Goal: Information Seeking & Learning: Learn about a topic

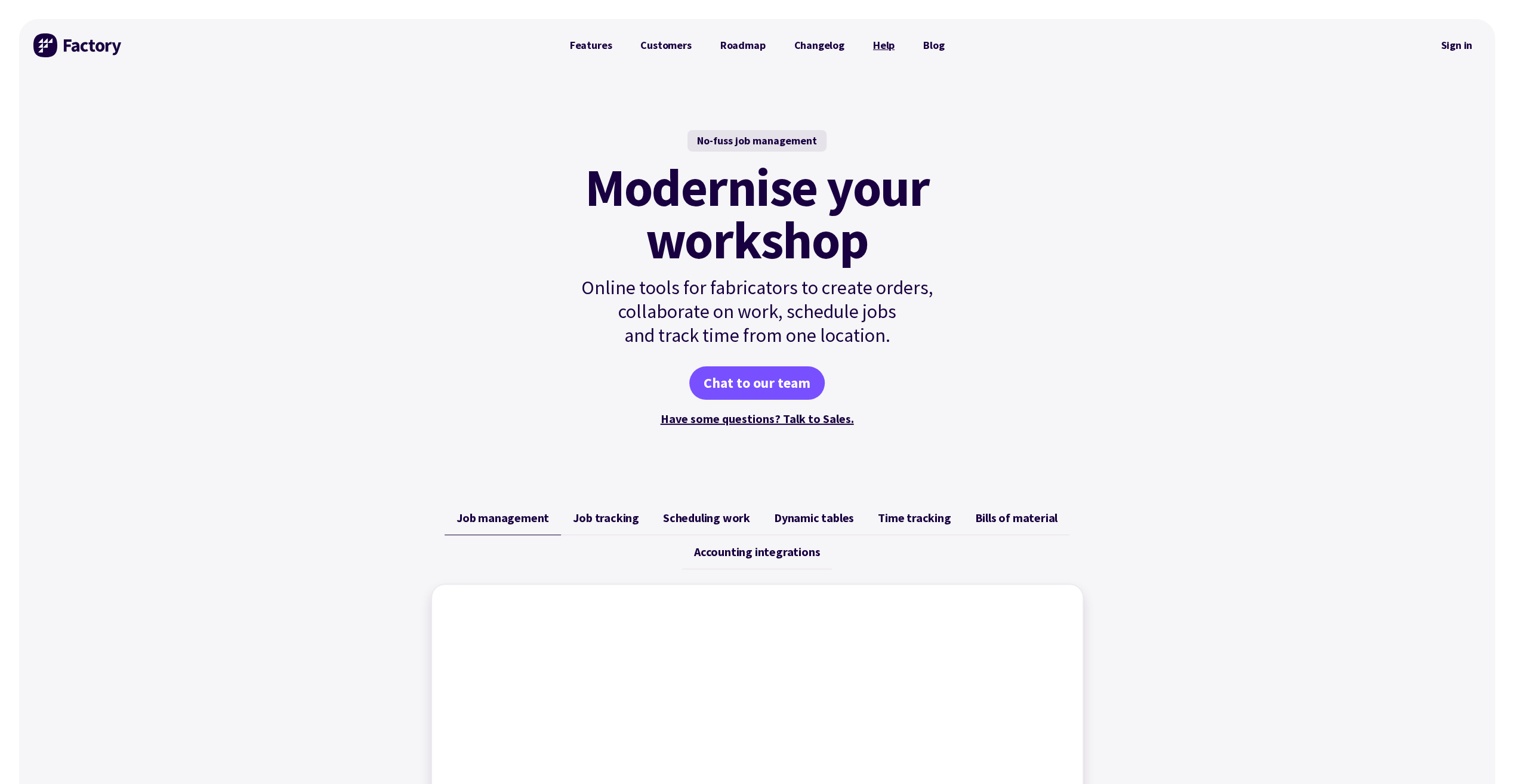
click at [887, 44] on link "Help" at bounding box center [883, 45] width 50 height 23
click at [653, 45] on link "Customers" at bounding box center [665, 45] width 79 height 23
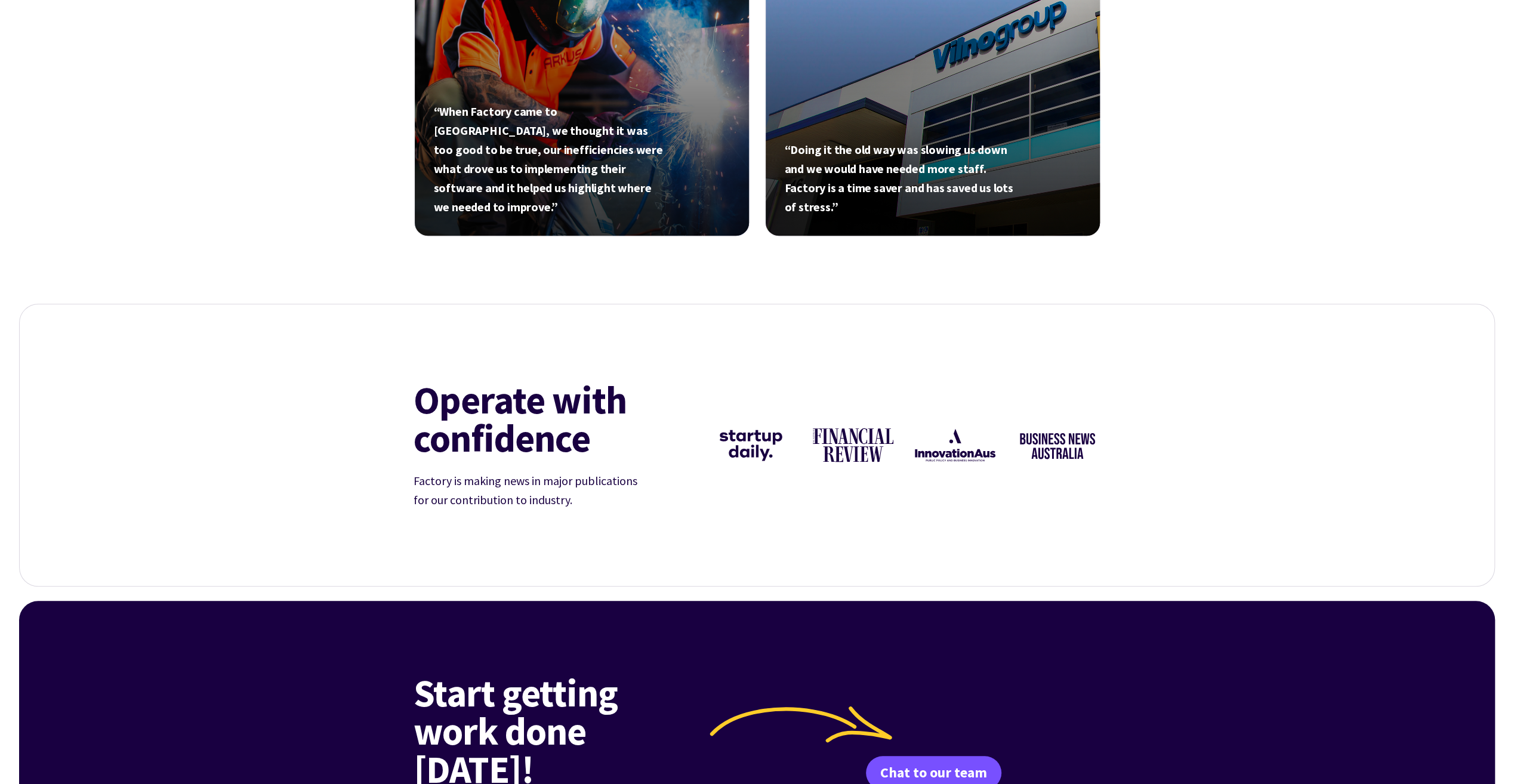
scroll to position [1014, 0]
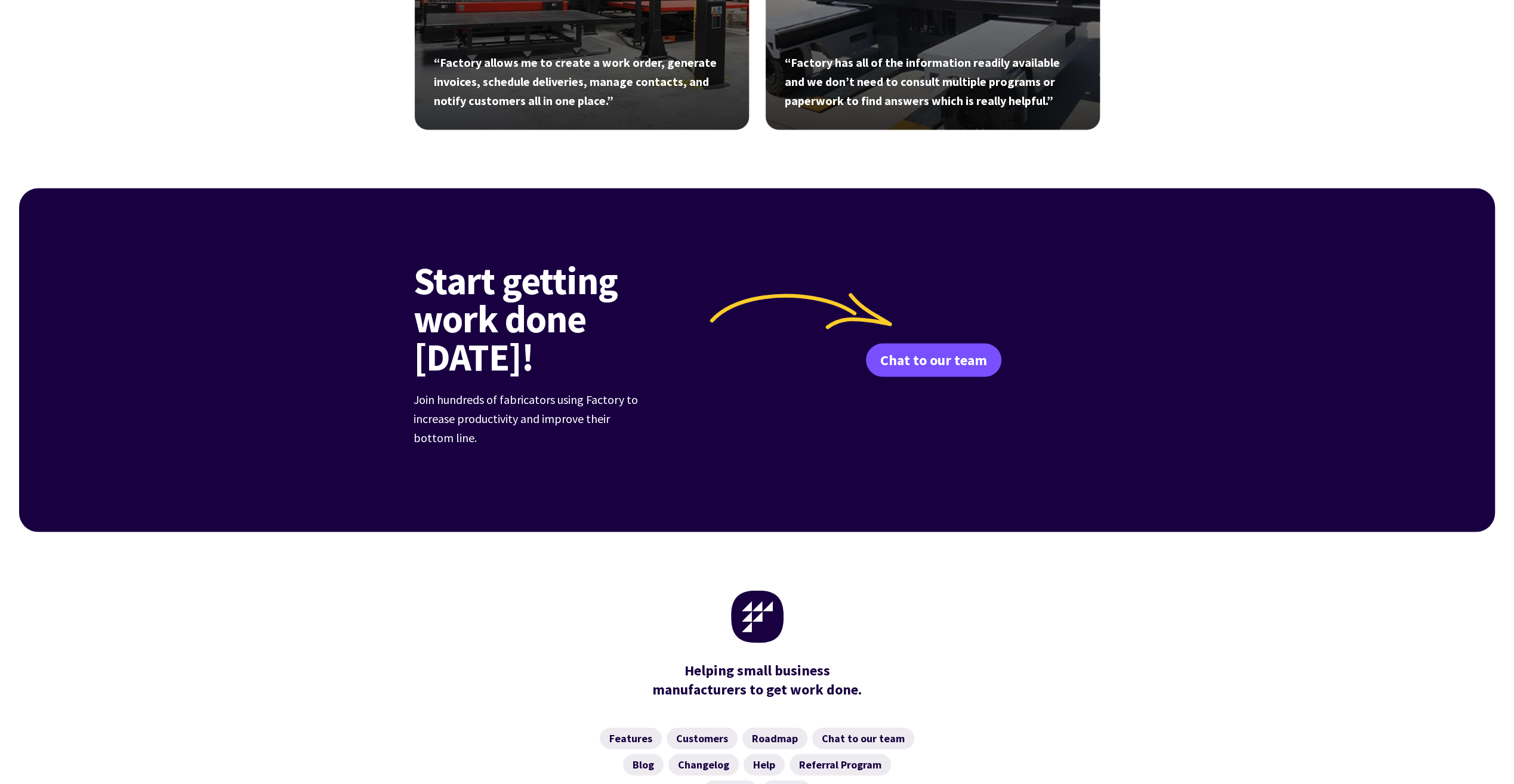
scroll to position [2224, 0]
